Goal: Task Accomplishment & Management: Use online tool/utility

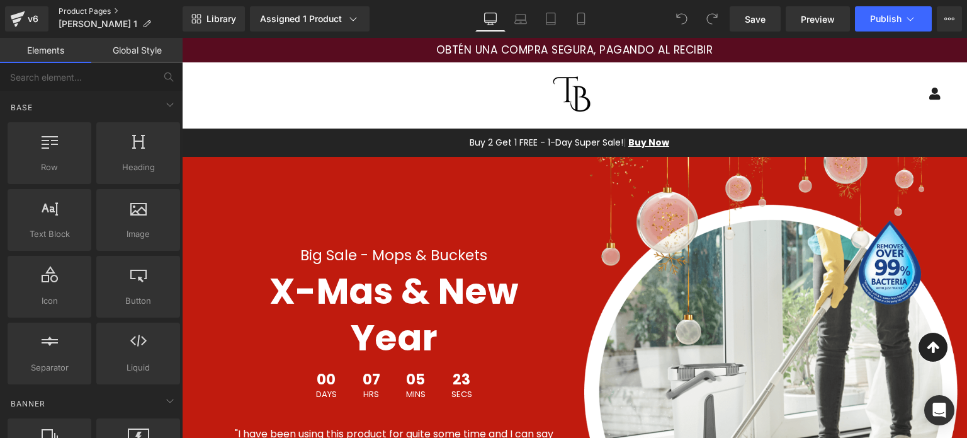
click at [94, 10] on link "Product Pages" at bounding box center [121, 11] width 124 height 10
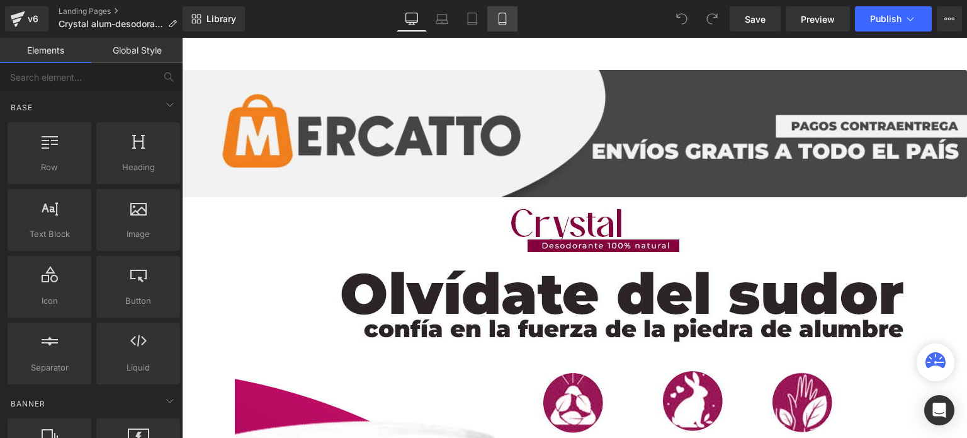
click at [496, 20] on icon at bounding box center [502, 19] width 13 height 13
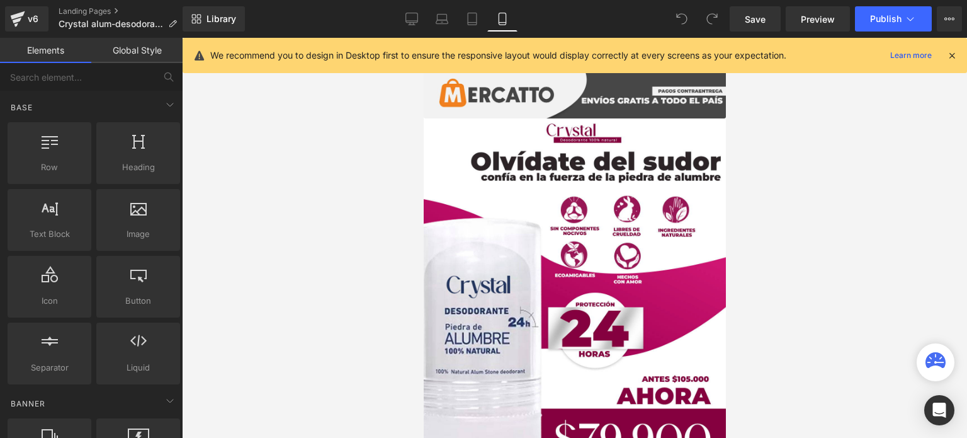
click at [949, 57] on icon at bounding box center [951, 55] width 11 height 11
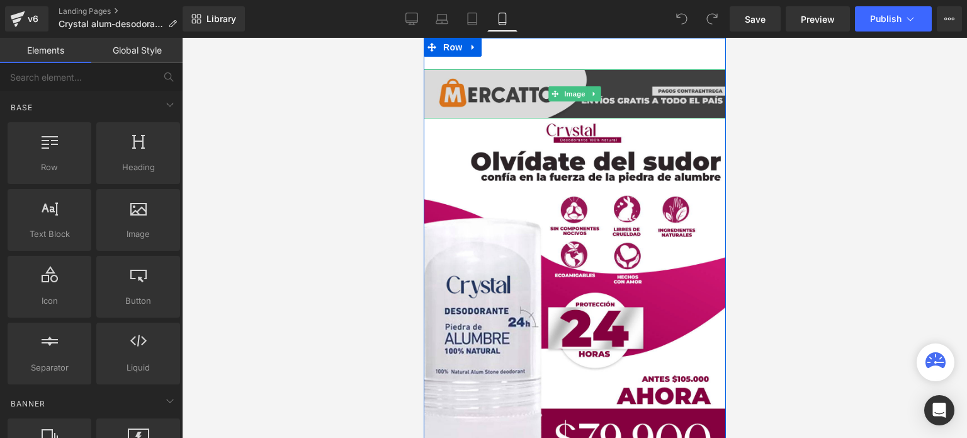
click at [518, 94] on img at bounding box center [574, 93] width 302 height 49
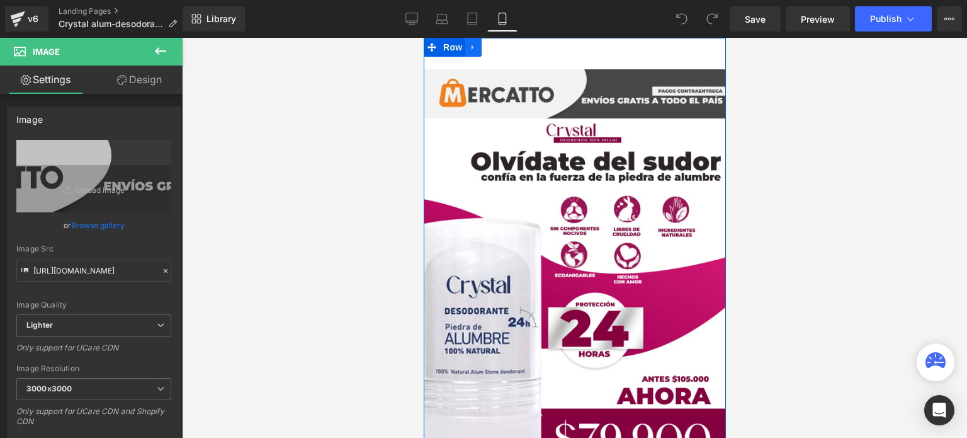
click at [468, 48] on icon at bounding box center [472, 47] width 9 height 9
click at [454, 51] on span "Row" at bounding box center [451, 47] width 25 height 19
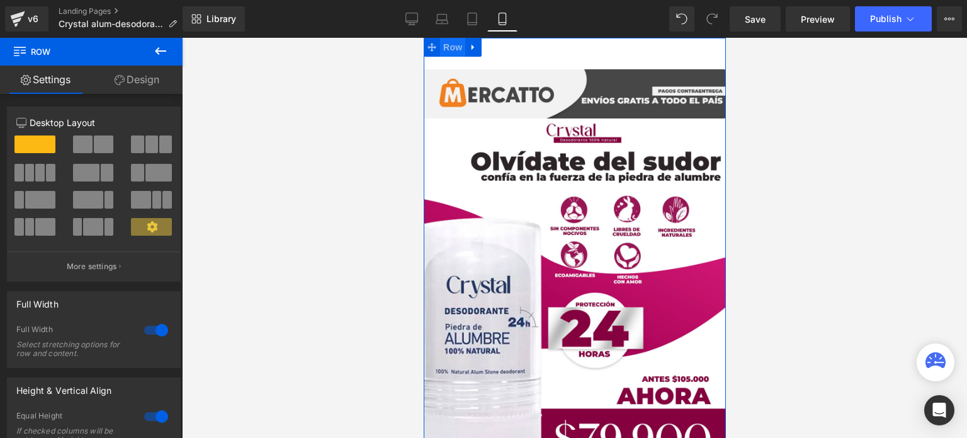
click at [449, 49] on span "Row" at bounding box center [451, 47] width 25 height 19
click at [570, 50] on span "Product" at bounding box center [574, 47] width 41 height 19
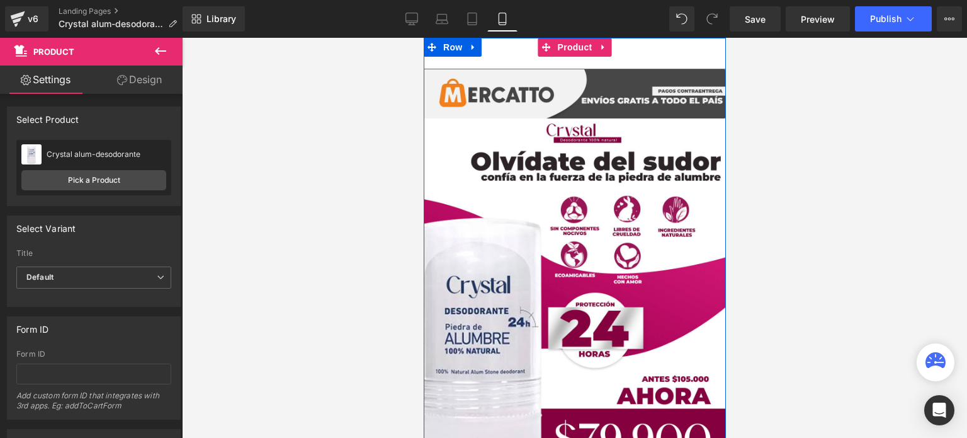
click at [509, 50] on div "Add To Cart (P) Cart Button" at bounding box center [574, 53] width 290 height 31
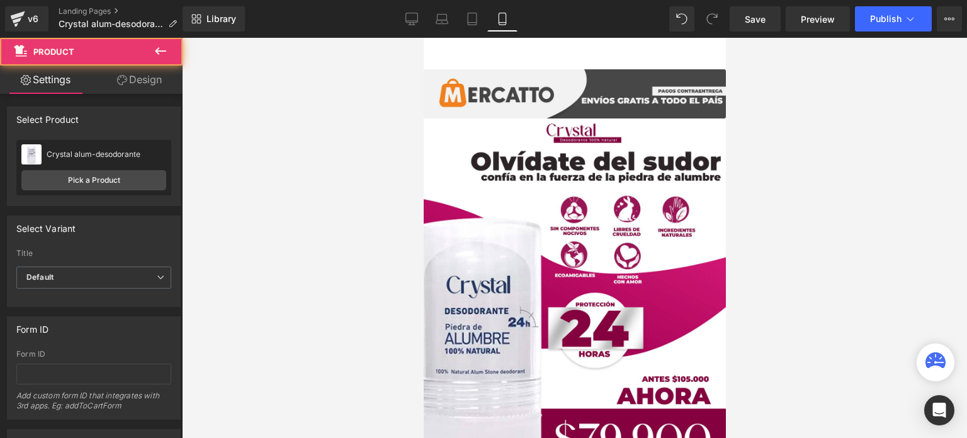
click at [385, 77] on div at bounding box center [574, 238] width 785 height 400
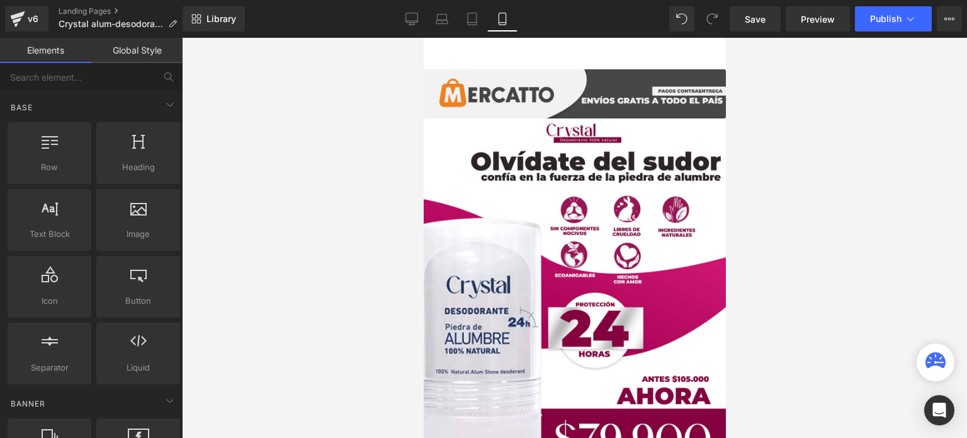
click at [385, 156] on div at bounding box center [574, 238] width 785 height 400
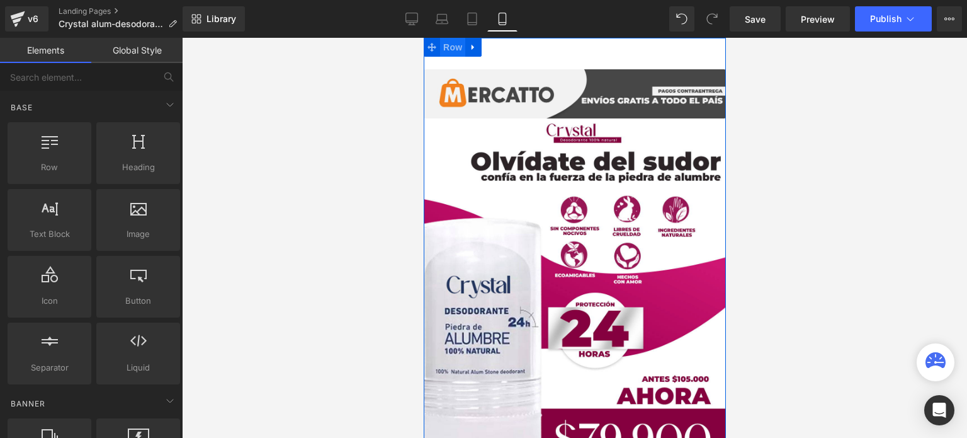
click at [455, 49] on span "Row" at bounding box center [451, 47] width 25 height 19
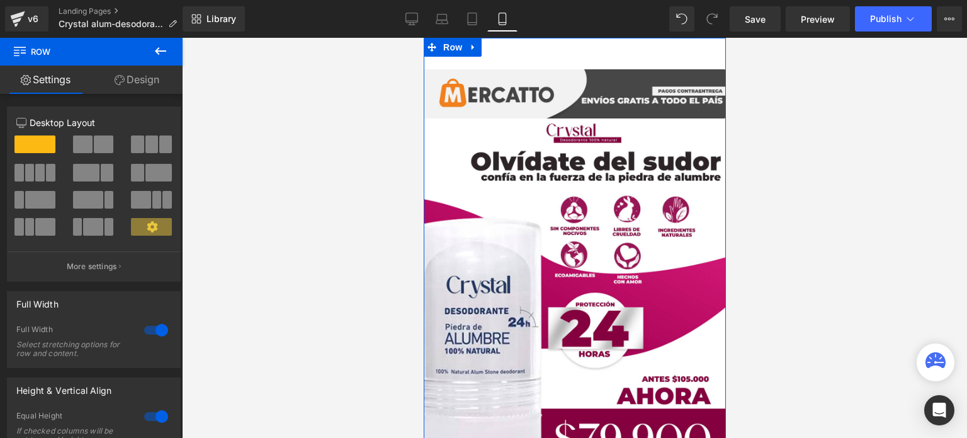
click at [159, 88] on link "Design" at bounding box center [136, 79] width 91 height 28
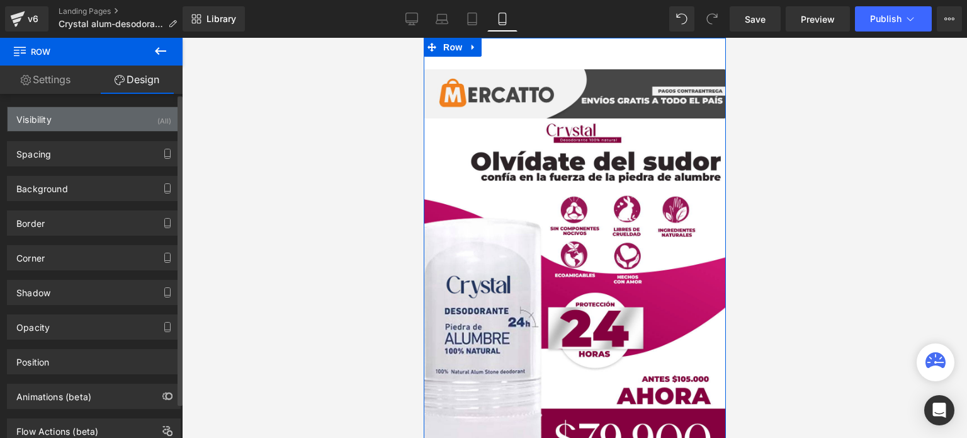
click at [108, 115] on div "Visibility (All)" at bounding box center [94, 119] width 173 height 24
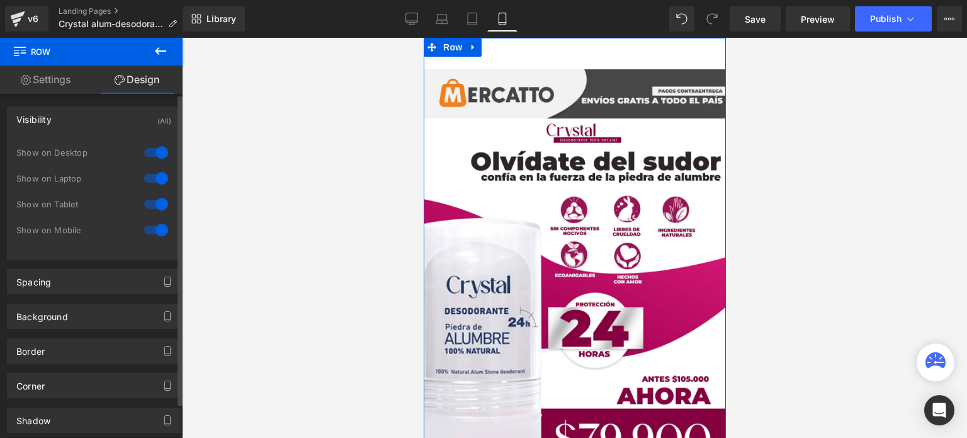
click at [154, 150] on div at bounding box center [156, 152] width 30 height 20
click at [151, 171] on div at bounding box center [156, 178] width 30 height 20
click at [149, 193] on div "Show on Laptop" at bounding box center [93, 185] width 155 height 26
click at [149, 198] on div at bounding box center [156, 204] width 30 height 20
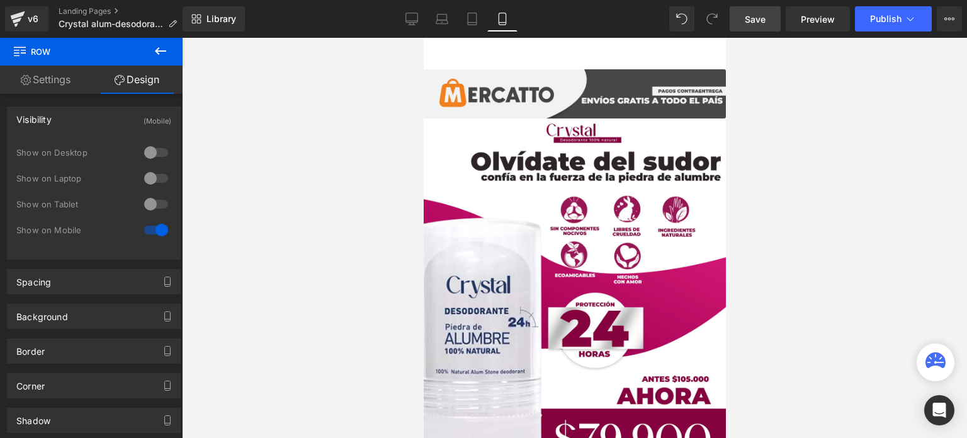
click at [762, 22] on span "Save" at bounding box center [755, 19] width 21 height 13
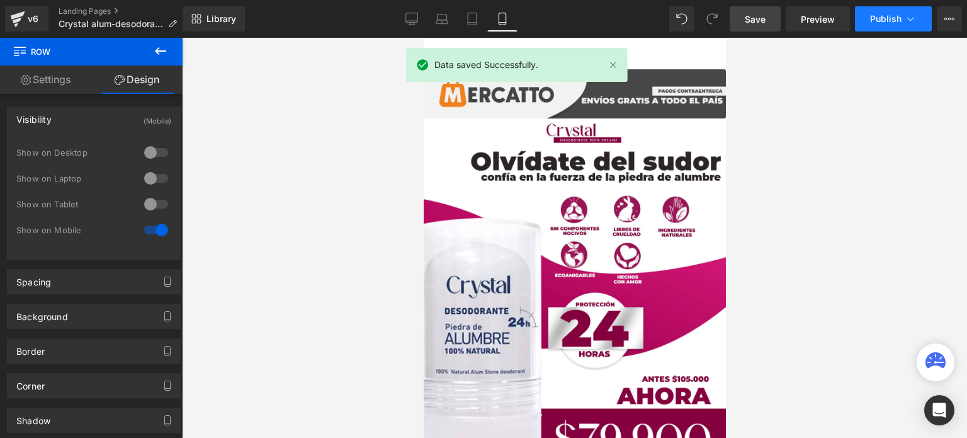
click at [895, 27] on button "Publish" at bounding box center [893, 18] width 77 height 25
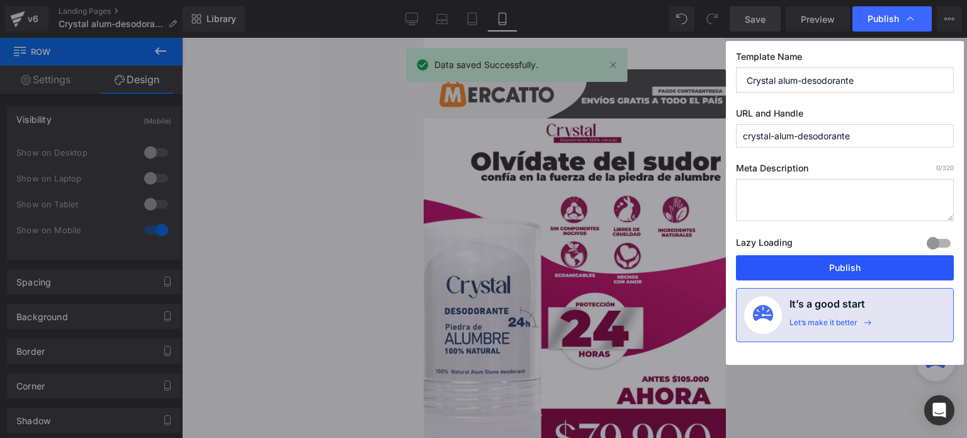
click at [820, 264] on button "Publish" at bounding box center [845, 267] width 218 height 25
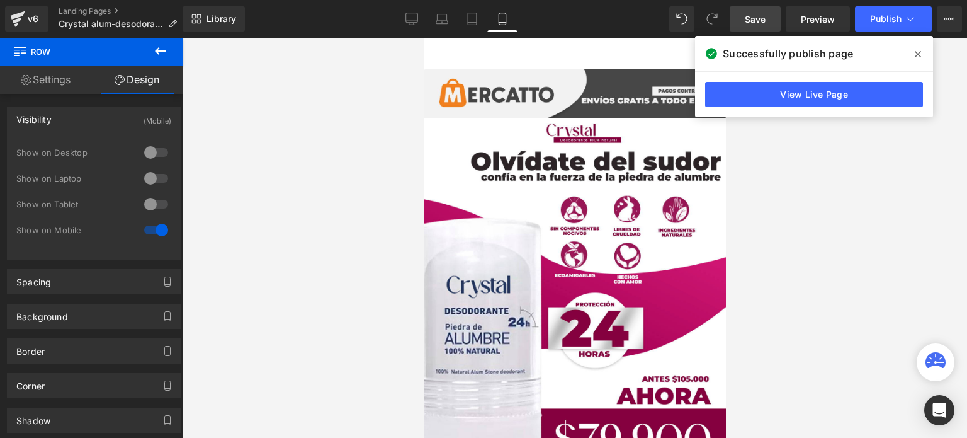
click at [922, 54] on span at bounding box center [918, 54] width 20 height 20
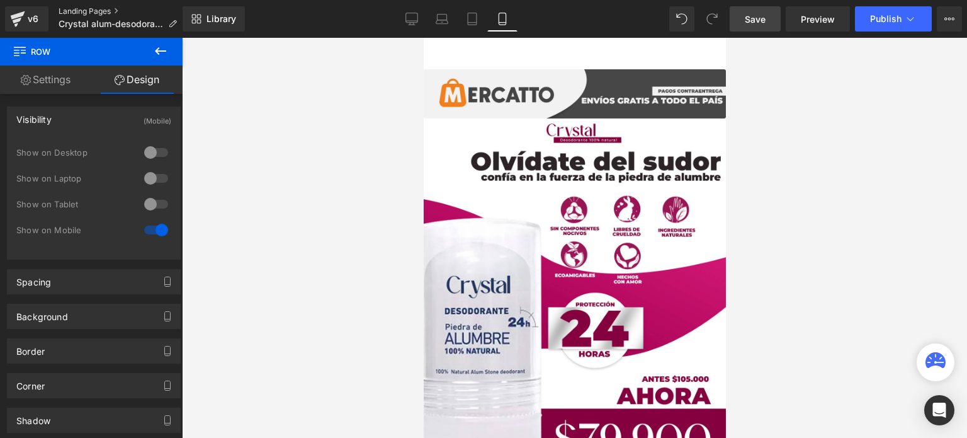
click at [93, 7] on link "Landing Pages" at bounding box center [123, 11] width 128 height 10
